Goal: Task Accomplishment & Management: Manage account settings

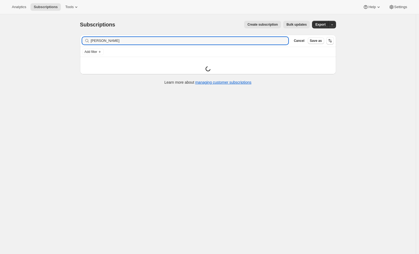
type input "[PERSON_NAME]"
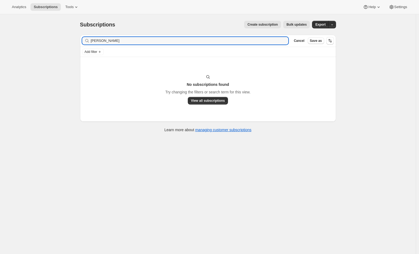
drag, startPoint x: 128, startPoint y: 39, endPoint x: 66, endPoint y: 35, distance: 61.9
click at [66, 35] on div "Subscriptions. This page is ready Subscriptions Create subscription Bulk update…" at bounding box center [208, 141] width 416 height 254
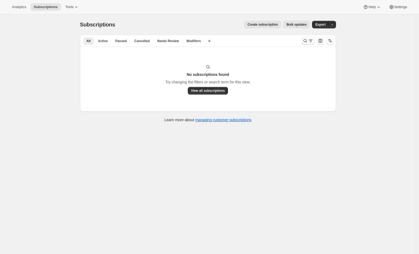
click at [307, 40] on icon "Search and filter results" at bounding box center [306, 41] width 4 height 4
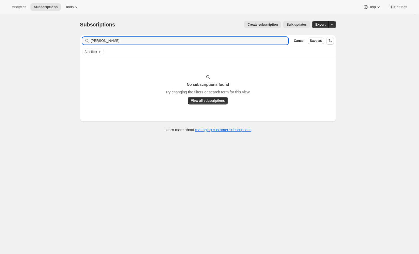
drag, startPoint x: 127, startPoint y: 41, endPoint x: 76, endPoint y: 37, distance: 51.4
click at [76, 37] on div "Subscriptions. This page is ready Subscriptions Create subscription Bulk update…" at bounding box center [208, 76] width 269 height 124
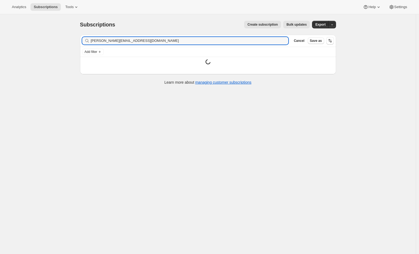
type input "shannon@tgroup.net.nz"
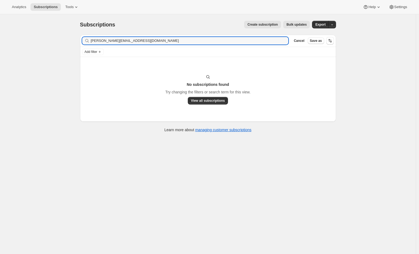
click at [351, 104] on div "Subscriptions. This page is ready Subscriptions Create subscription Bulk update…" at bounding box center [208, 141] width 416 height 254
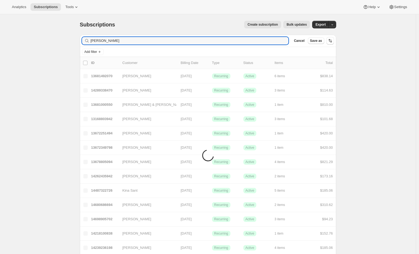
type input "Sam Lowry"
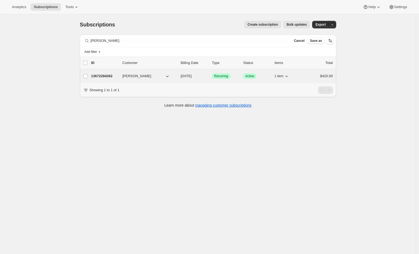
click at [108, 76] on p "13672284262" at bounding box center [104, 75] width 27 height 5
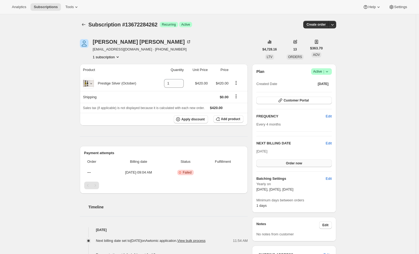
click at [290, 161] on span "Order now" at bounding box center [294, 163] width 16 height 4
click at [292, 163] on span "Click to confirm" at bounding box center [294, 163] width 25 height 4
